Goal: Information Seeking & Learning: Check status

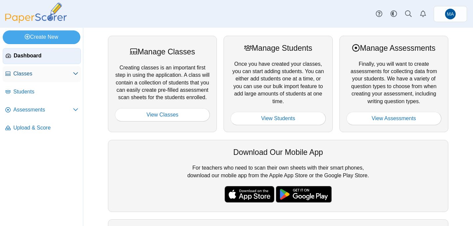
click at [28, 75] on span "Classes" at bounding box center [43, 73] width 60 height 7
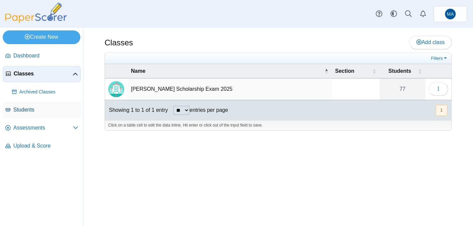
click at [36, 110] on span "Students" at bounding box center [45, 109] width 65 height 7
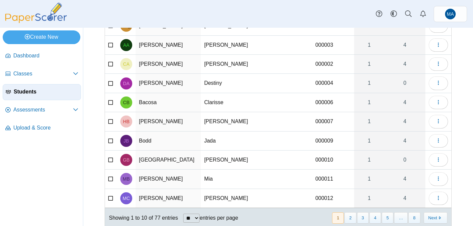
scroll to position [81, 0]
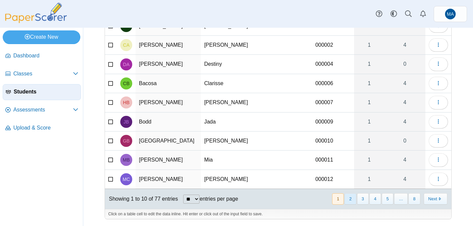
click at [353, 198] on button "2" at bounding box center [350, 198] width 12 height 11
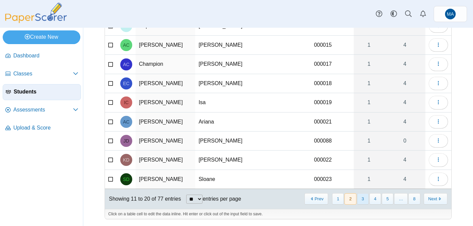
click at [363, 202] on button "3" at bounding box center [363, 198] width 12 height 11
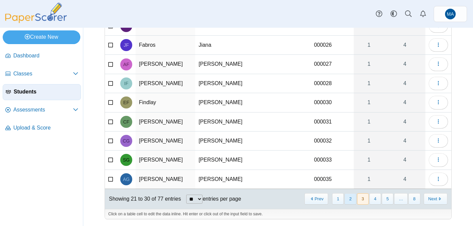
click at [348, 201] on button "2" at bounding box center [350, 198] width 12 height 11
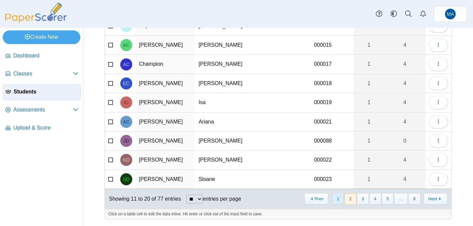
click at [334, 197] on button "1" at bounding box center [338, 198] width 12 height 11
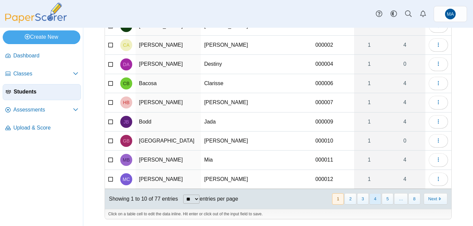
click at [372, 202] on button "4" at bounding box center [375, 198] width 12 height 11
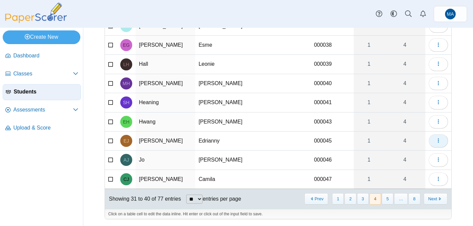
click at [436, 141] on icon "button" at bounding box center [438, 140] width 5 height 5
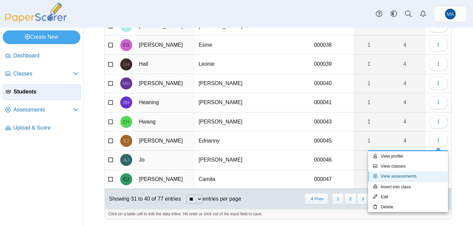
click at [406, 176] on link "View assessments" at bounding box center [408, 176] width 80 height 10
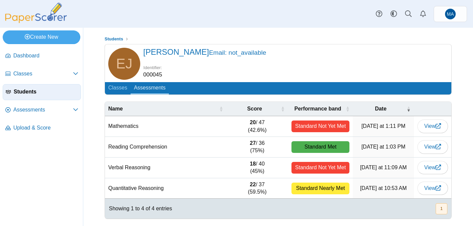
scroll to position [7, 0]
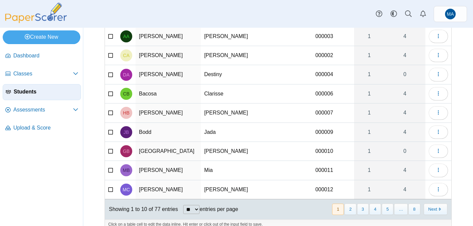
scroll to position [81, 0]
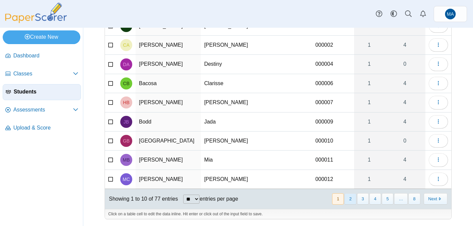
click at [351, 201] on button "2" at bounding box center [350, 198] width 12 height 11
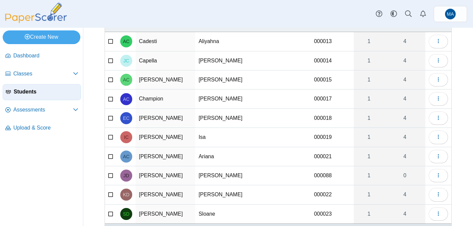
scroll to position [44, 0]
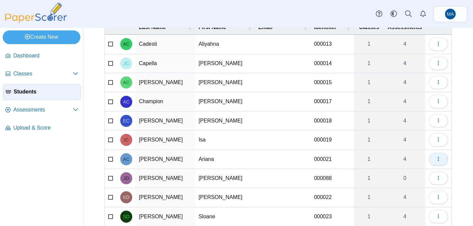
click at [439, 155] on button "button" at bounding box center [438, 158] width 19 height 13
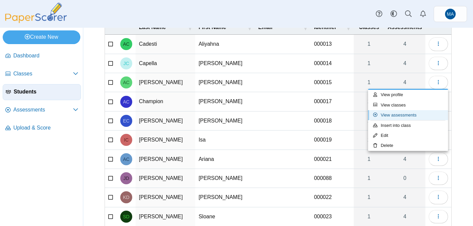
click at [408, 115] on link "View assessments" at bounding box center [408, 115] width 80 height 10
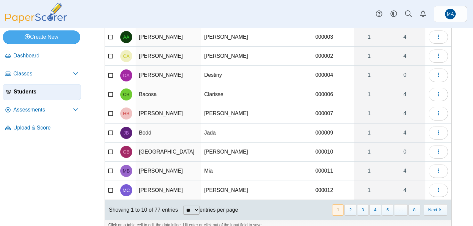
scroll to position [81, 0]
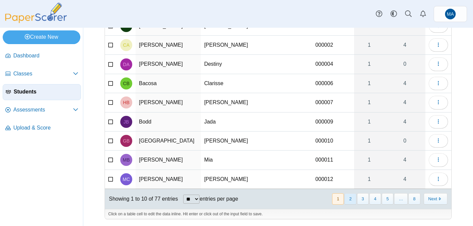
click at [351, 199] on button "2" at bounding box center [350, 198] width 12 height 11
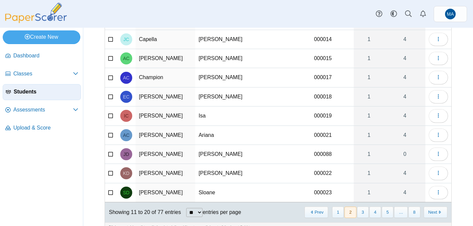
scroll to position [67, 0]
click at [361, 214] on button "3" at bounding box center [363, 212] width 12 height 11
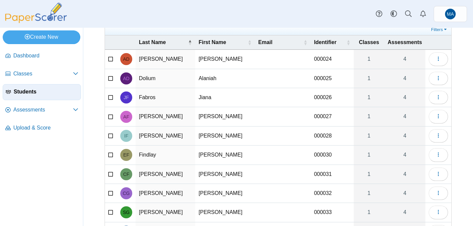
scroll to position [15, 0]
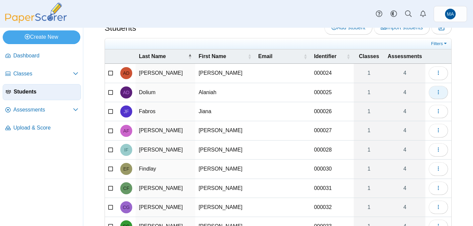
click at [433, 95] on button "button" at bounding box center [438, 92] width 19 height 13
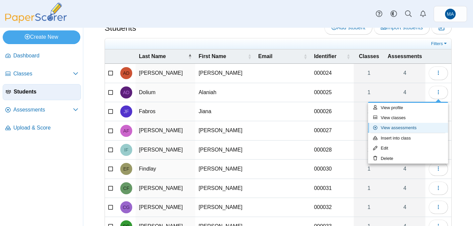
click at [399, 125] on link "View assessments" at bounding box center [408, 128] width 80 height 10
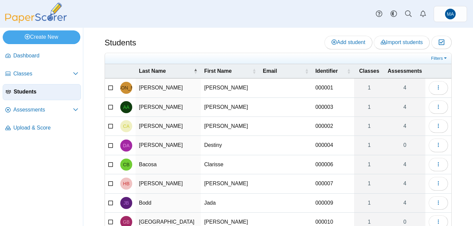
scroll to position [81, 0]
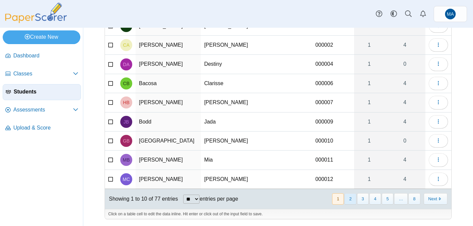
click at [350, 199] on button "2" at bounding box center [350, 198] width 12 height 11
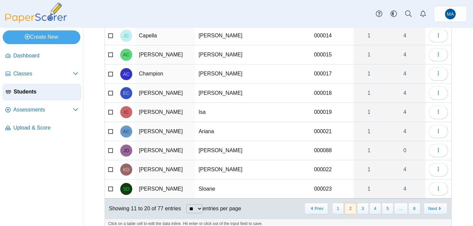
scroll to position [70, 0]
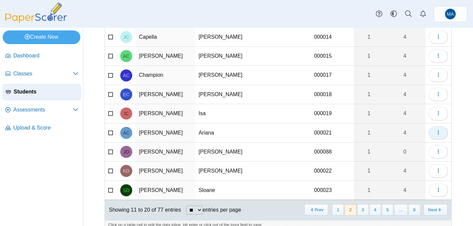
click at [437, 133] on icon "button" at bounding box center [438, 132] width 5 height 5
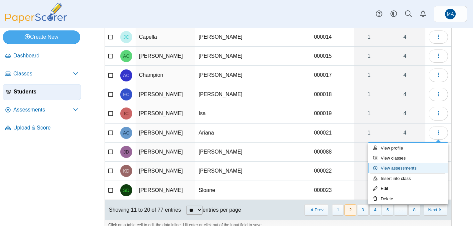
click at [393, 170] on link "View assessments" at bounding box center [408, 168] width 80 height 10
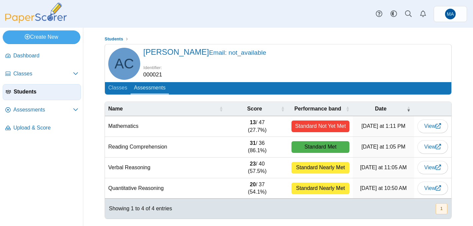
scroll to position [7, 0]
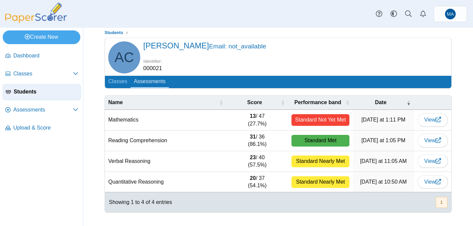
drag, startPoint x: 245, startPoint y: 127, endPoint x: 269, endPoint y: 182, distance: 59.8
click at [269, 182] on tbody "Mathematics 13 / 47 (27.7%) Standard Not Yet Met [DATE] at 1:11 PM View Reading…" at bounding box center [278, 151] width 346 height 82
click at [269, 182] on td "20 / 37 (54.1%)" at bounding box center [258, 182] width 62 height 21
